Goal: Navigation & Orientation: Find specific page/section

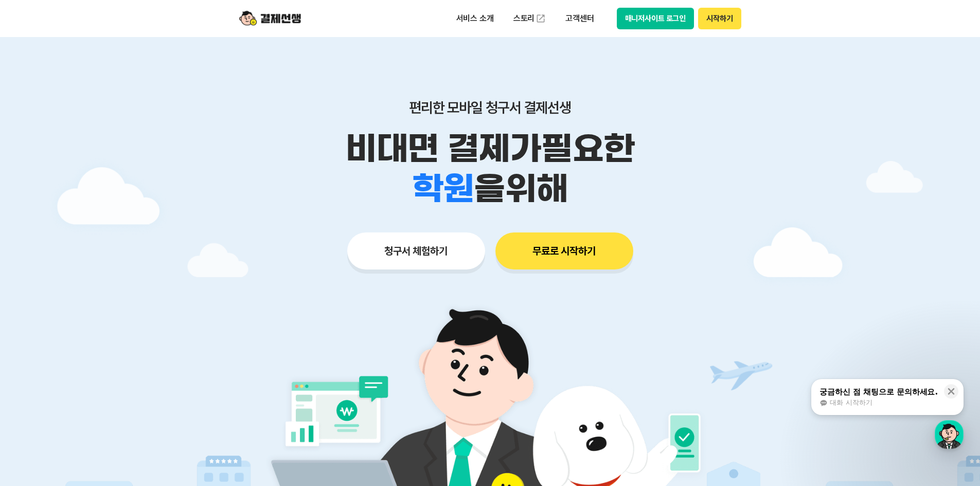
click at [682, 17] on button "매니저사이트 로그인" at bounding box center [656, 19] width 78 height 22
click at [667, 15] on button "매니저사이트 로그인" at bounding box center [656, 19] width 78 height 22
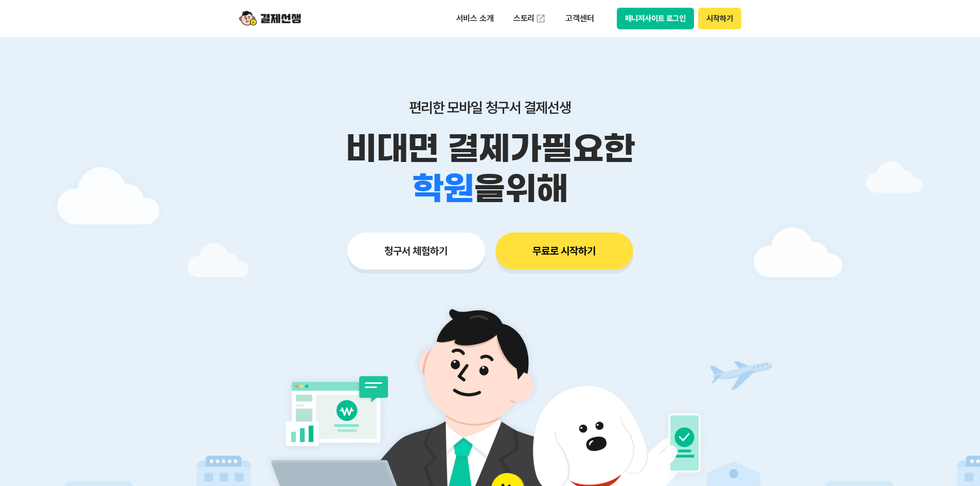
click at [646, 20] on button "매니저사이트 로그인" at bounding box center [656, 19] width 78 height 22
